Goal: Check status: Check status

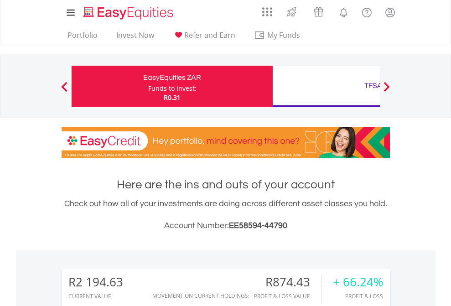
scroll to position [88, 143]
click at [148, 86] on div "Funds to invest:" at bounding box center [172, 88] width 48 height 9
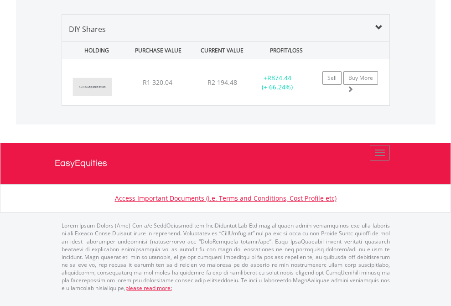
scroll to position [66, 0]
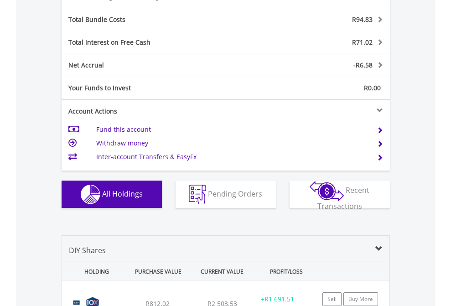
scroll to position [1088, 0]
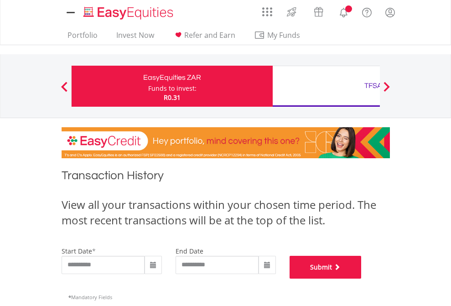
click at [362, 279] on button "Submit" at bounding box center [326, 267] width 72 height 23
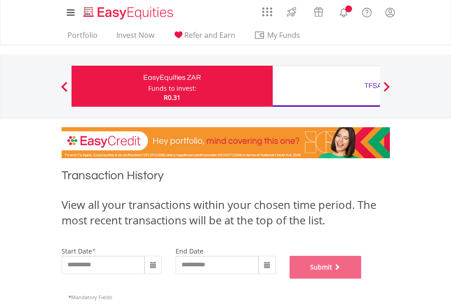
scroll to position [370, 0]
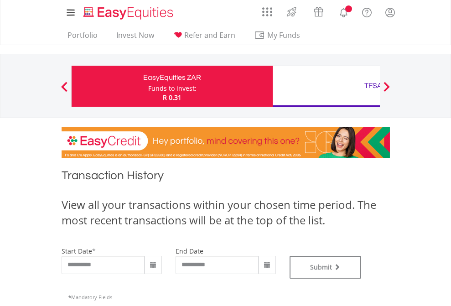
click at [326, 86] on div "TFSA" at bounding box center [373, 85] width 190 height 13
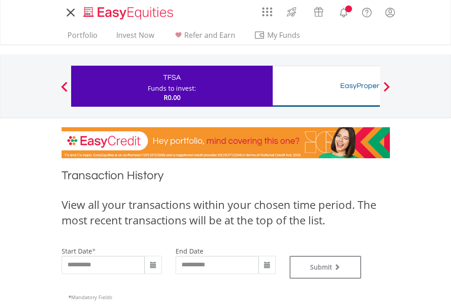
type input "**********"
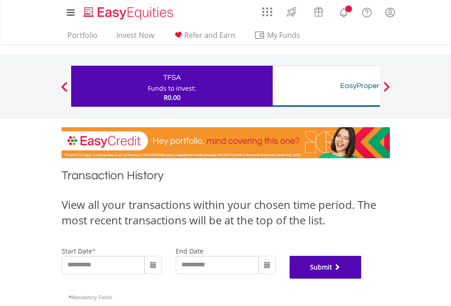
click at [362, 279] on button "Submit" at bounding box center [326, 267] width 72 height 23
